Goal: Task Accomplishment & Management: Manage account settings

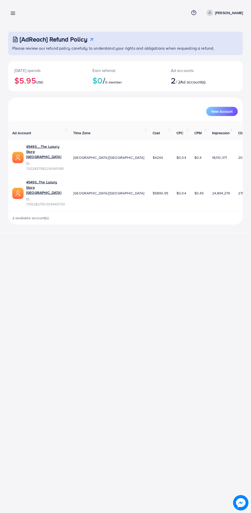
click at [14, 15] on line at bounding box center [13, 15] width 4 height 0
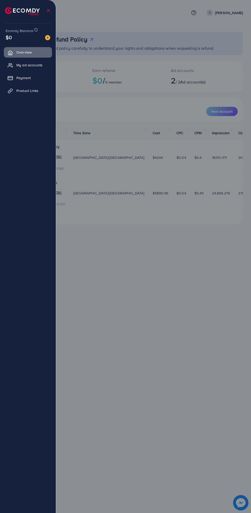
click at [25, 66] on span "My ad accounts" at bounding box center [29, 65] width 26 height 5
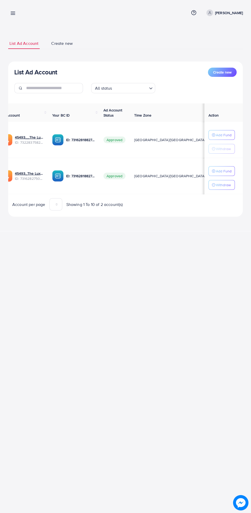
scroll to position [0, 8]
